Goal: Navigation & Orientation: Find specific page/section

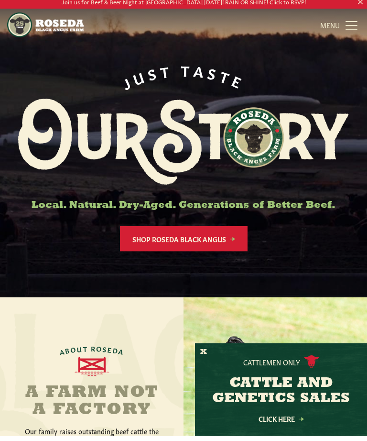
scroll to position [19, 0]
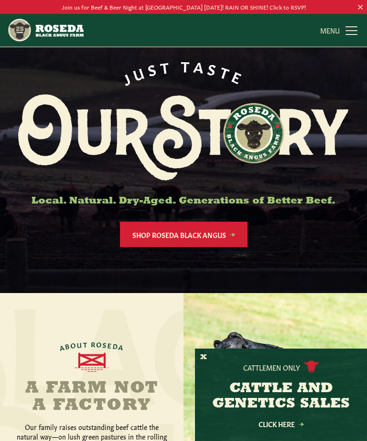
click at [360, 37] on link "MENU CLOSE" at bounding box center [340, 30] width 40 height 19
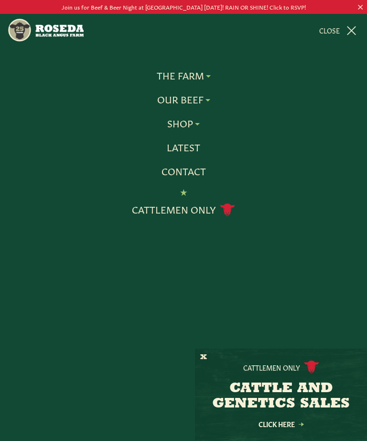
click at [180, 150] on link "Latest" at bounding box center [183, 147] width 33 height 12
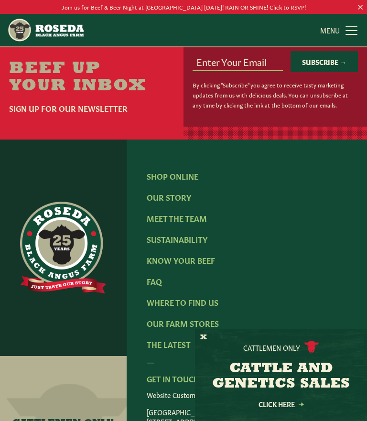
scroll to position [1094, 0]
